Goal: Task Accomplishment & Management: Use online tool/utility

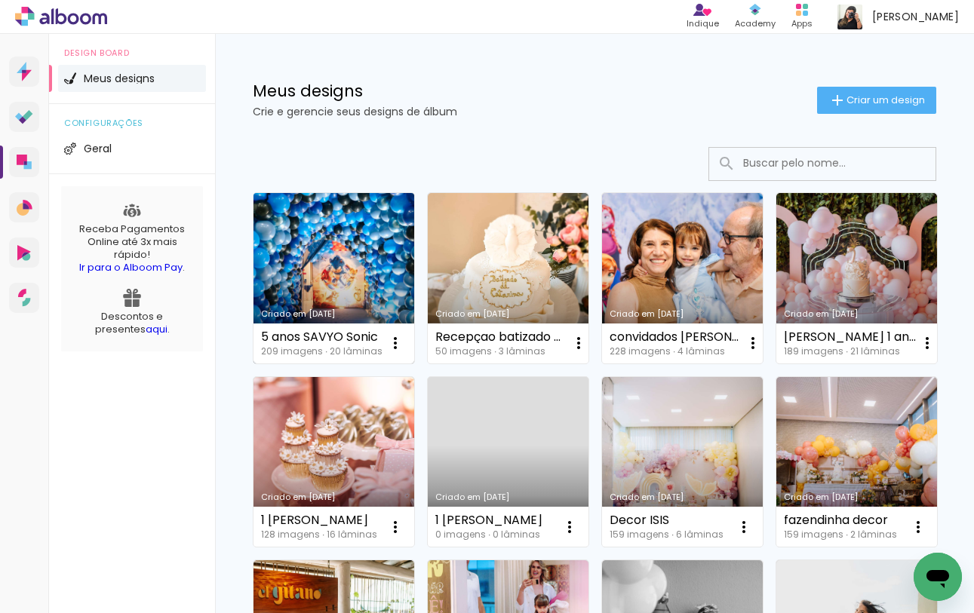
click at [364, 236] on link "Criado em [DATE]" at bounding box center [334, 278] width 161 height 171
click at [0, 0] on neon-animated-pages "Confirmar Cancelar" at bounding box center [0, 0] width 0 height 0
